Goal: Task Accomplishment & Management: Manage account settings

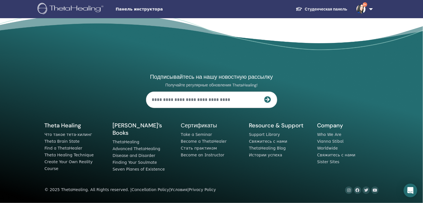
click at [137, 10] on span "Панель инструктора" at bounding box center [157, 9] width 85 height 6
click at [314, 8] on link "Студенческая панель" at bounding box center [321, 9] width 60 height 10
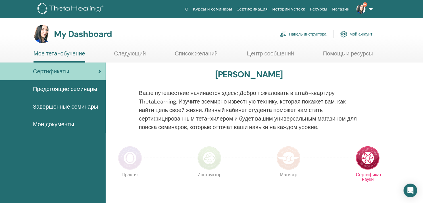
click at [304, 35] on link "Панель инструктора" at bounding box center [303, 34] width 47 height 12
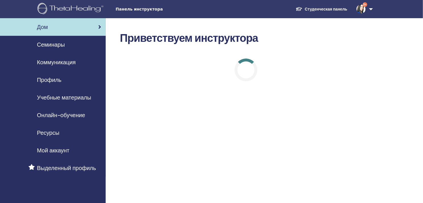
click at [52, 46] on span "Семинары" at bounding box center [51, 44] width 28 height 9
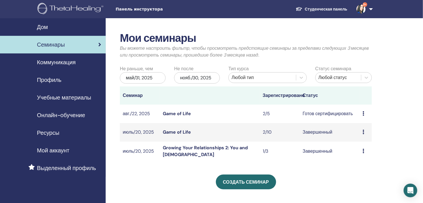
click at [363, 113] on icon at bounding box center [363, 113] width 2 height 5
click at [360, 119] on link "Предварительный просмотр" at bounding box center [379, 118] width 60 height 6
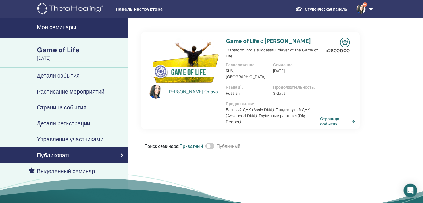
click at [76, 139] on h4 "Управление участниками" at bounding box center [70, 139] width 66 height 7
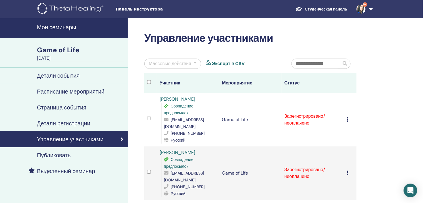
click at [346, 117] on icon at bounding box center [347, 119] width 2 height 5
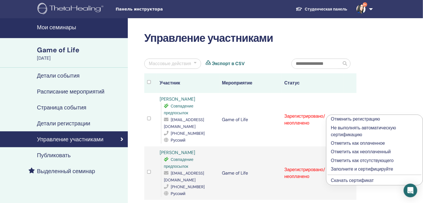
click at [348, 169] on p "Заполните и сертифицируйте" at bounding box center [374, 168] width 87 height 7
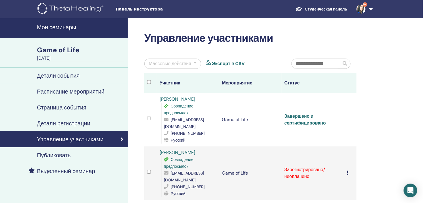
click at [348, 170] on icon at bounding box center [347, 172] width 2 height 5
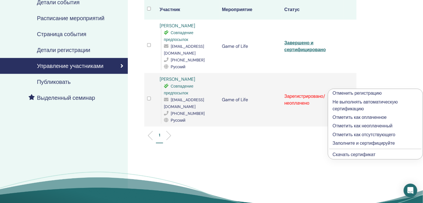
scroll to position [73, 0]
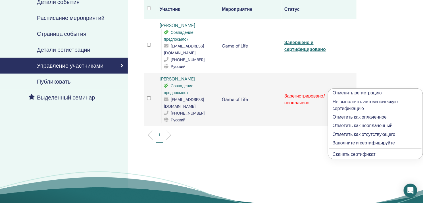
click at [348, 141] on p "Заполните и сертифицируйте" at bounding box center [374, 142] width 85 height 7
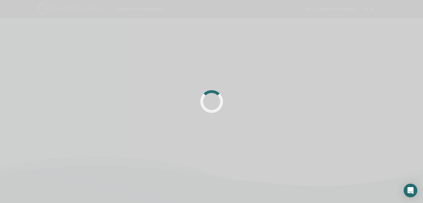
scroll to position [73, 0]
